Goal: Task Accomplishment & Management: Manage account settings

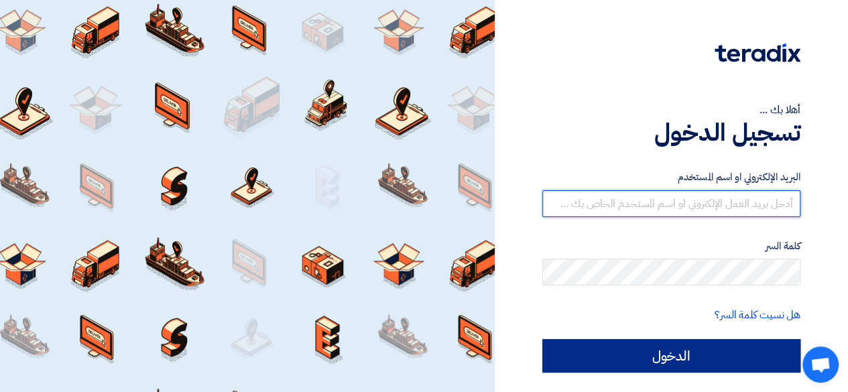
type input "[EMAIL_ADDRESS][DOMAIN_NAME]"
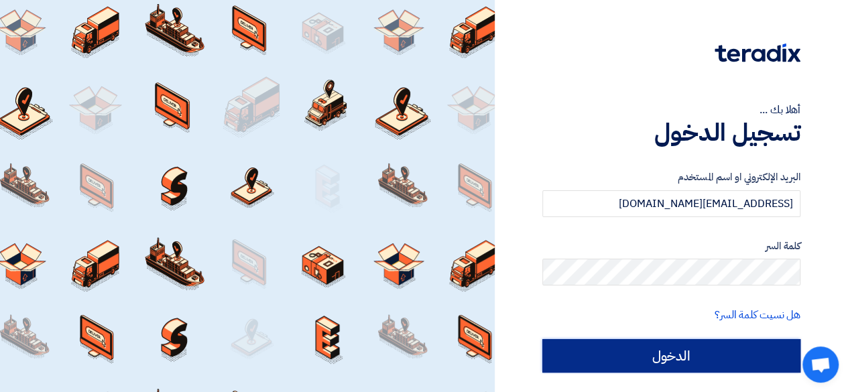
click at [660, 351] on input "الدخول" at bounding box center [671, 356] width 258 height 34
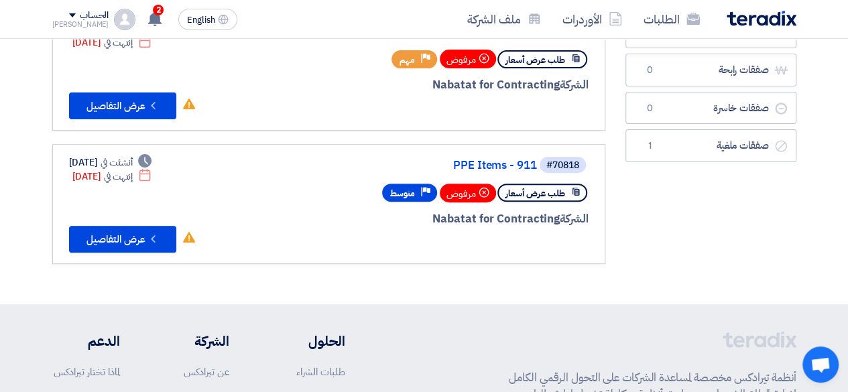
scroll to position [67, 0]
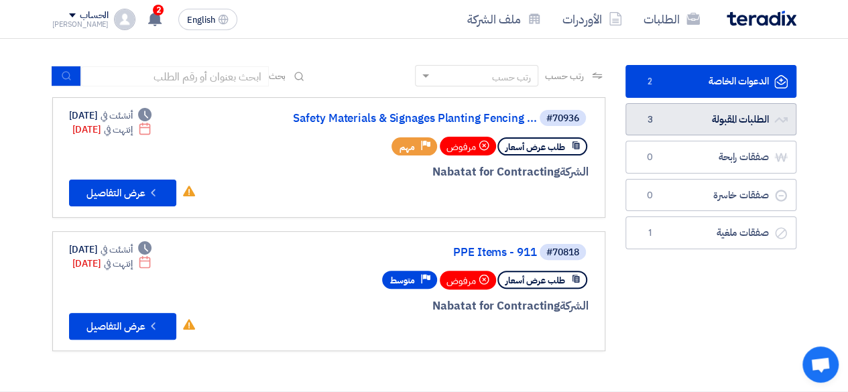
click at [715, 115] on link "الطلبات المقبولة الطلبات المقبولة 3" at bounding box center [710, 119] width 171 height 33
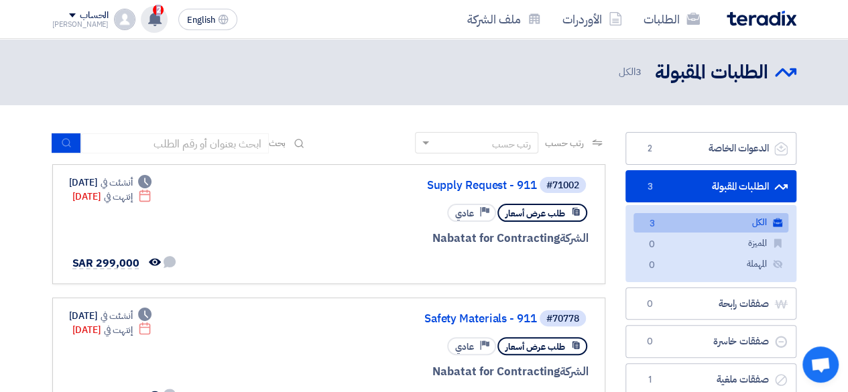
click at [141, 15] on div "2 عرض سعرك لطلب Supply Request - 911 لم يعد الان تنافسي [DATE] تم مشاهدة العرض …" at bounding box center [154, 19] width 27 height 27
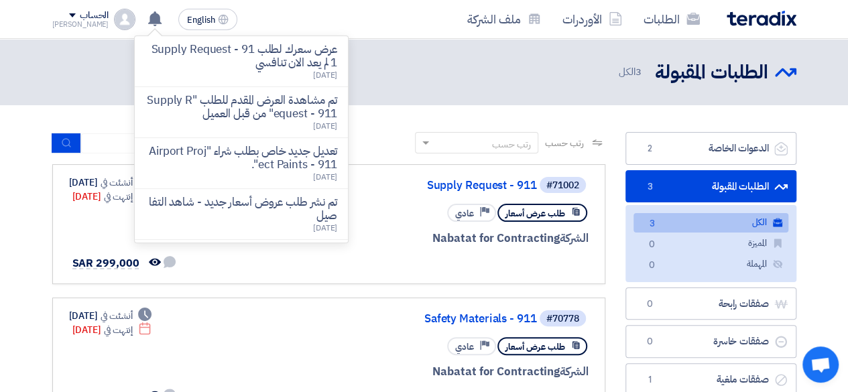
click at [458, 70] on div "الطلبات المقبولة الطلبات المقبولة 3 الكل" at bounding box center [424, 72] width 744 height 26
